Goal: Check status

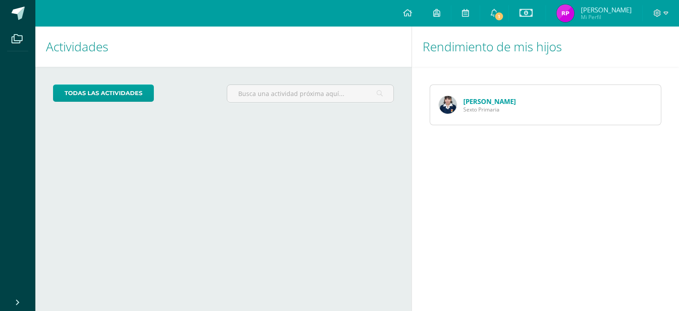
click at [462, 102] on div "Katherine Albizures Sexto Primaria" at bounding box center [477, 105] width 95 height 40
click at [503, 104] on link "[PERSON_NAME]" at bounding box center [490, 101] width 53 height 9
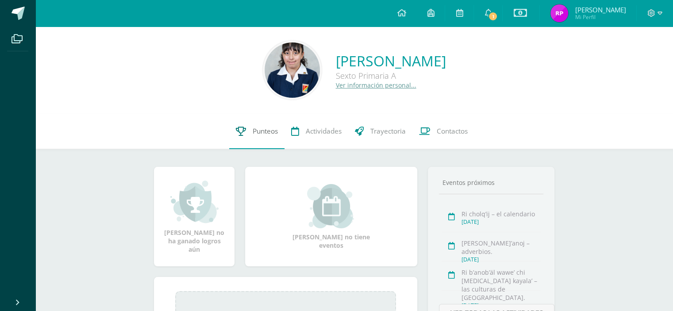
click at [264, 130] on span "Punteos" at bounding box center [265, 131] width 25 height 9
